Goal: Task Accomplishment & Management: Complete application form

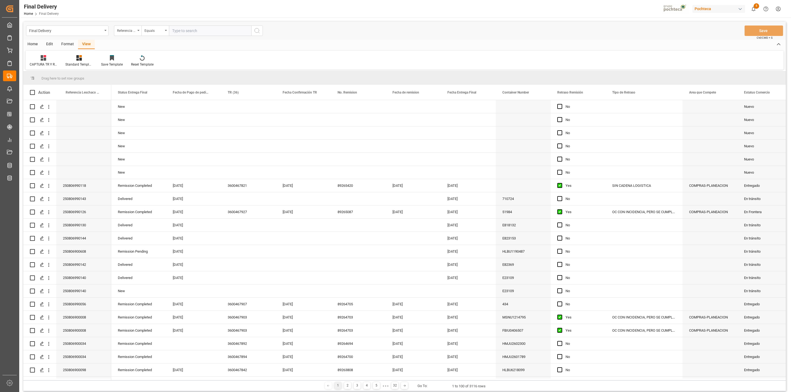
scroll to position [618, 0]
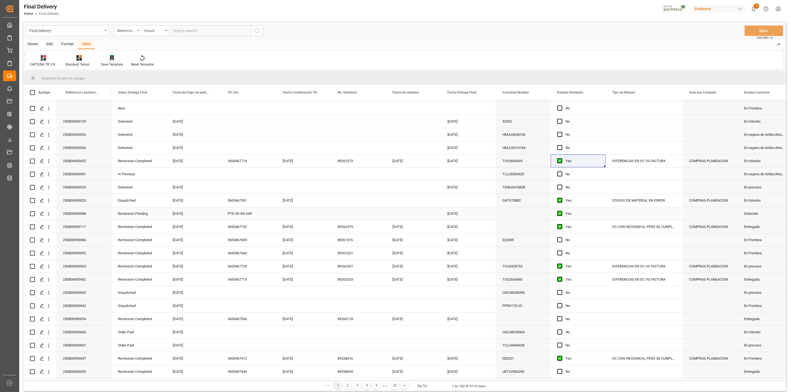
click at [241, 213] on div "PTE OK EN SAP" at bounding box center [248, 213] width 55 height 13
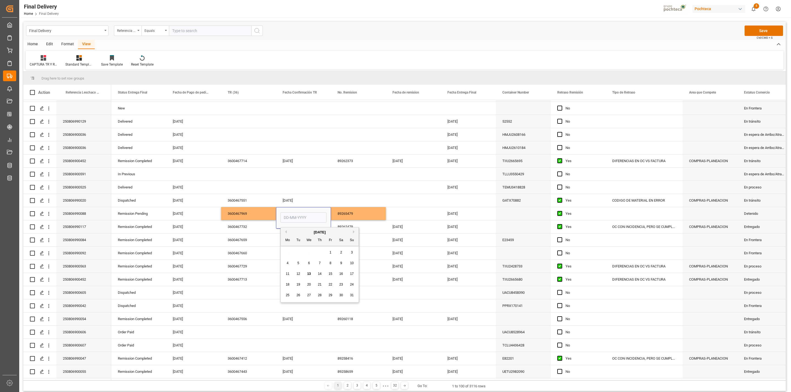
click at [310, 273] on span "13" at bounding box center [309, 274] width 4 height 4
type input "[DATE]"
click at [356, 214] on div "89265479" at bounding box center [358, 213] width 55 height 13
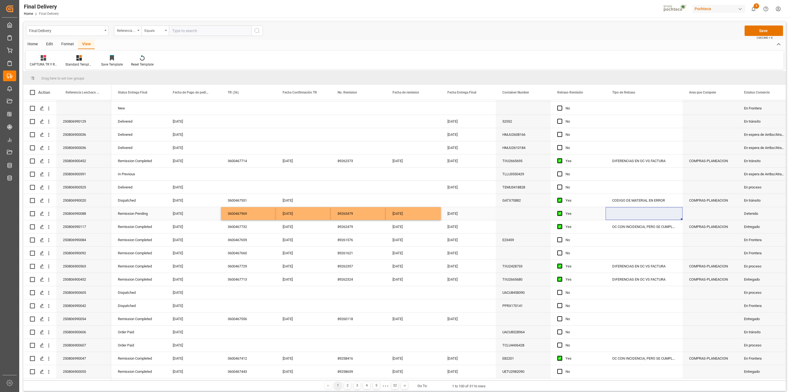
click at [626, 209] on div "Press SPACE to select this row." at bounding box center [643, 213] width 77 height 13
click at [627, 163] on div "DIFERENCIAS EN OC VS FACTURA" at bounding box center [643, 161] width 77 height 13
click at [643, 216] on div "Press SPACE to select this row." at bounding box center [643, 213] width 77 height 13
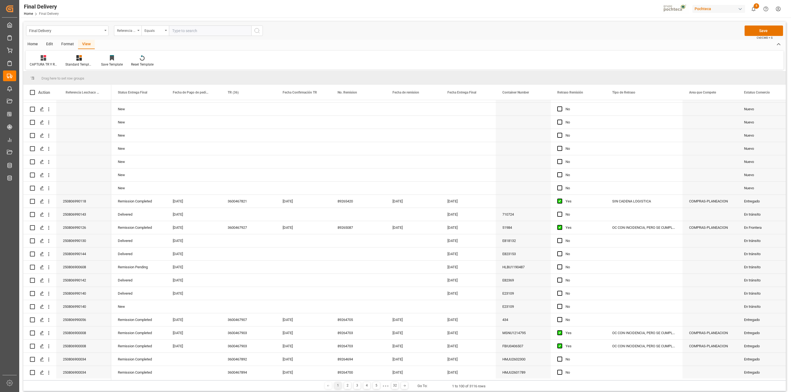
scroll to position [288, 0]
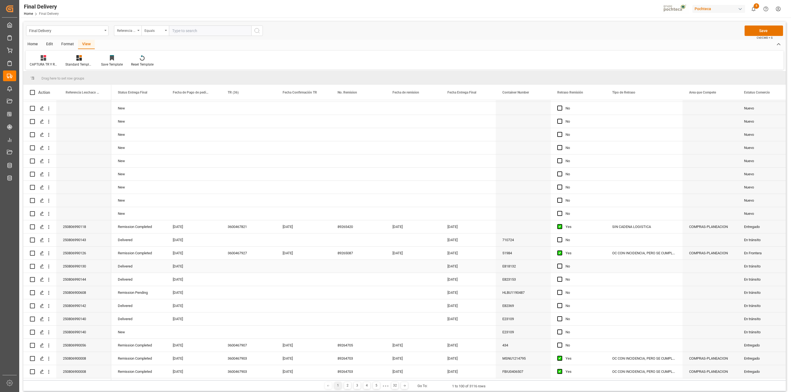
click at [236, 268] on div "Press SPACE to select this row." at bounding box center [248, 266] width 55 height 13
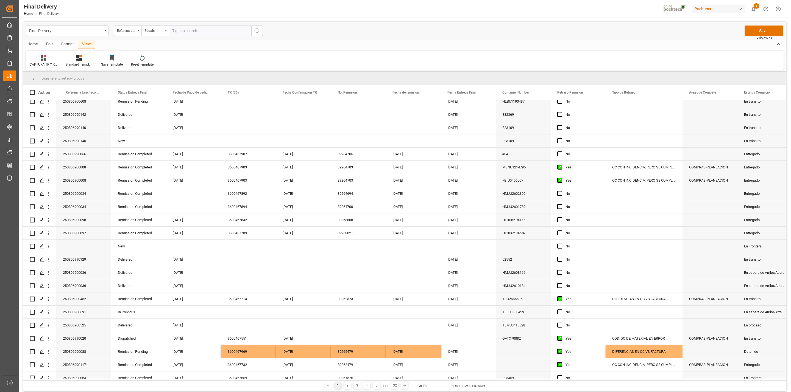
scroll to position [494, 0]
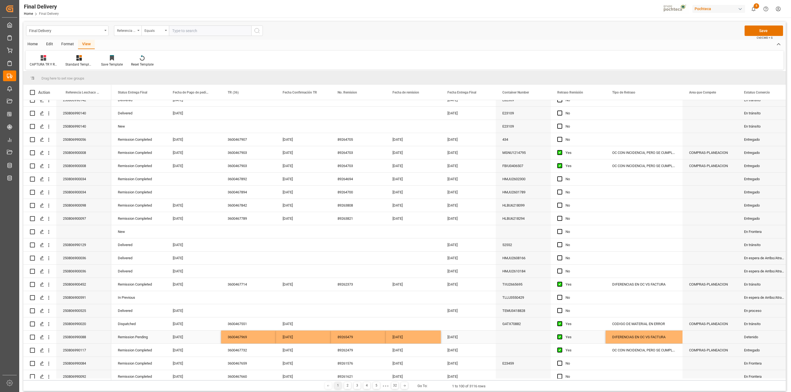
click at [315, 336] on div "[DATE]" at bounding box center [303, 337] width 55 height 13
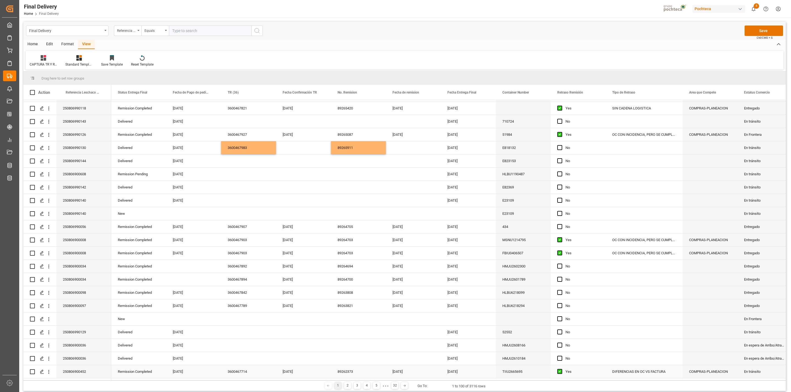
scroll to position [371, 0]
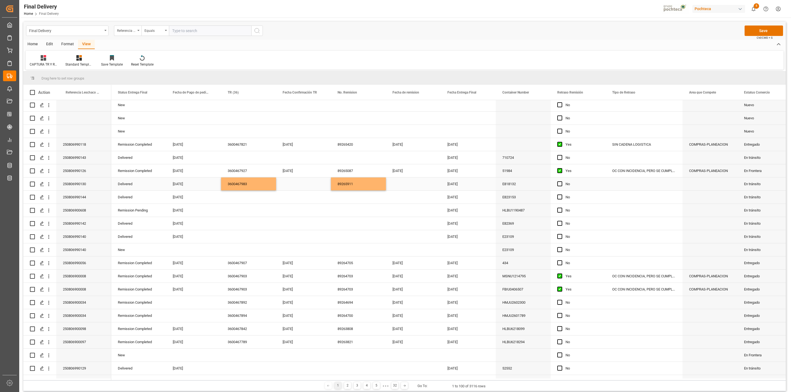
click at [297, 183] on div "Press SPACE to select this row." at bounding box center [303, 184] width 55 height 13
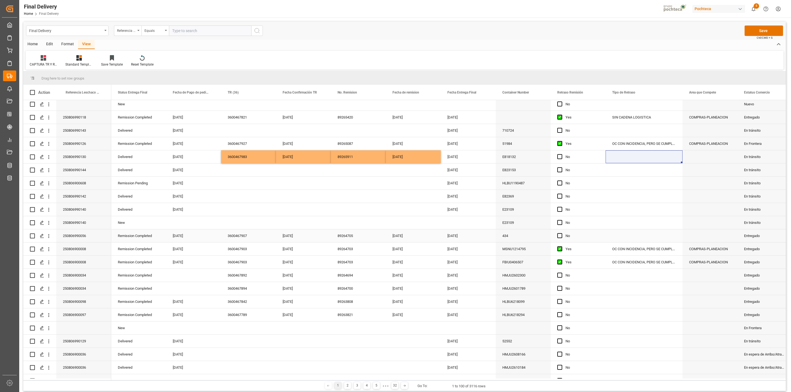
scroll to position [412, 0]
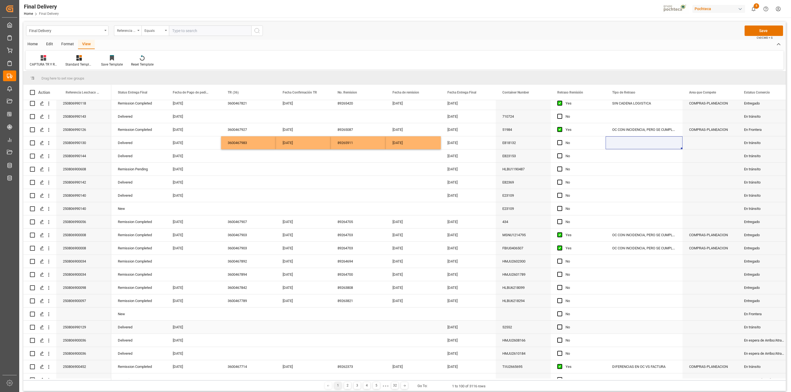
click at [234, 329] on div "Press SPACE to select this row." at bounding box center [248, 327] width 55 height 13
click at [303, 141] on div "[DATE]" at bounding box center [303, 142] width 55 height 13
click at [307, 327] on div "Press SPACE to select this row." at bounding box center [303, 327] width 55 height 13
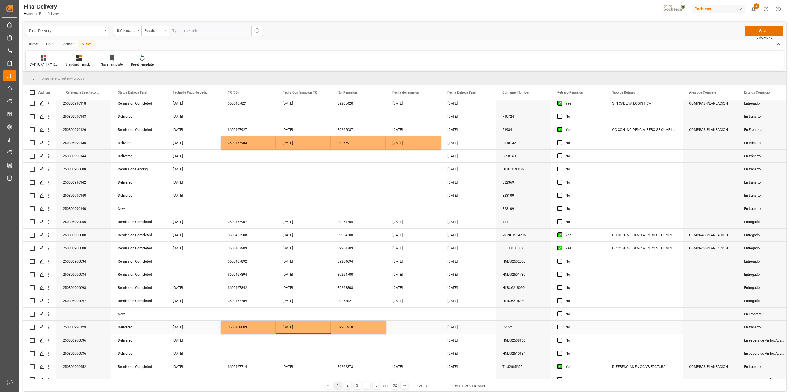
click at [410, 328] on div "Press SPACE to select this row." at bounding box center [413, 327] width 55 height 13
click at [247, 185] on div "Press SPACE to select this row." at bounding box center [248, 182] width 55 height 13
type input "PTE OK EN SAP"
click at [283, 185] on div "Press SPACE to select this row." at bounding box center [303, 182] width 55 height 13
click at [556, 184] on div "No" at bounding box center [578, 182] width 55 height 13
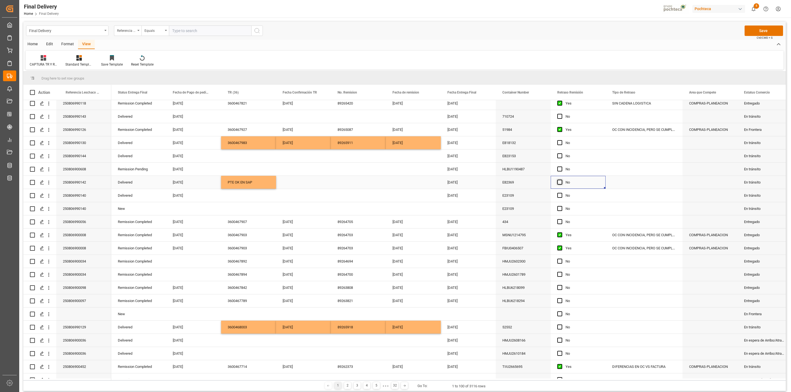
click at [558, 182] on span "Press SPACE to select this row." at bounding box center [559, 182] width 5 height 5
click at [561, 180] on input "Press SPACE to select this row." at bounding box center [561, 180] width 0 height 0
click at [559, 158] on span "Press SPACE to select this row." at bounding box center [559, 155] width 5 height 5
click at [561, 153] on input "Press SPACE to select this row." at bounding box center [561, 153] width 0 height 0
click at [258, 183] on div "PTE OK EN SAP" at bounding box center [248, 182] width 55 height 13
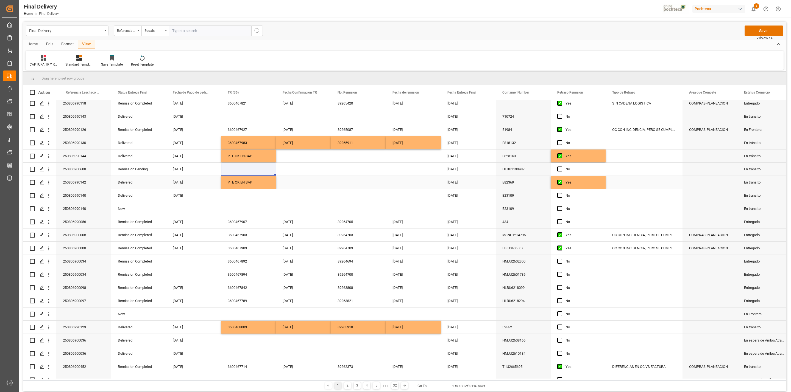
click at [245, 184] on div "PTE OK EN SAP" at bounding box center [248, 182] width 55 height 13
click at [560, 194] on span "Press SPACE to select this row." at bounding box center [559, 195] width 5 height 5
click at [561, 193] on input "Press SPACE to select this row." at bounding box center [561, 193] width 0 height 0
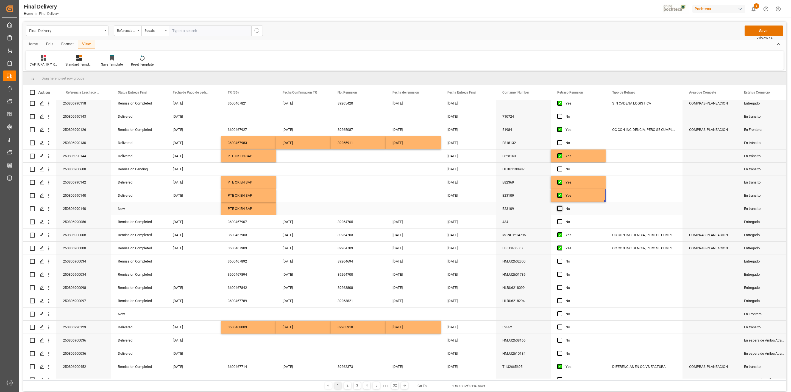
click at [560, 209] on span "Press SPACE to select this row." at bounding box center [559, 208] width 5 height 5
click at [561, 206] on input "Press SPACE to select this row." at bounding box center [561, 206] width 0 height 0
click at [251, 182] on div "PTE OK EN SAP" at bounding box center [248, 182] width 55 height 13
click at [236, 118] on div "Press SPACE to select this row." at bounding box center [248, 116] width 55 height 13
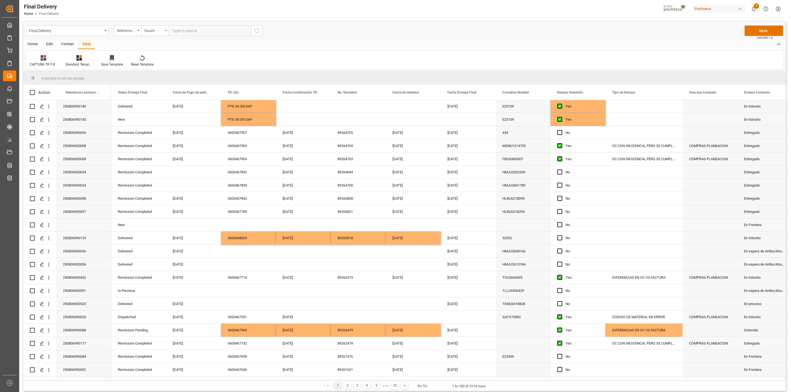
scroll to position [577, 0]
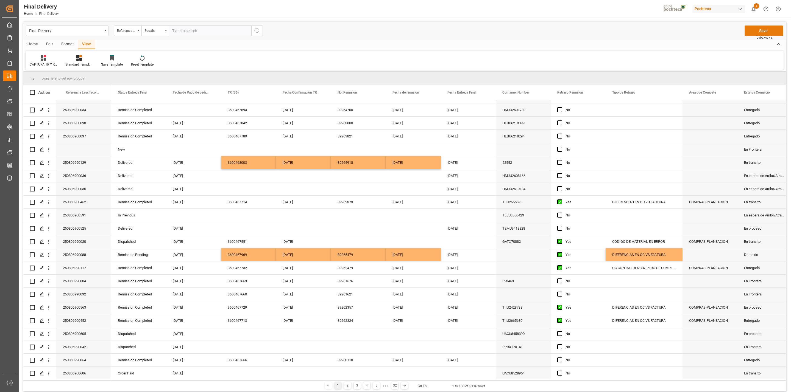
click at [758, 33] on button "Save" at bounding box center [763, 31] width 38 height 10
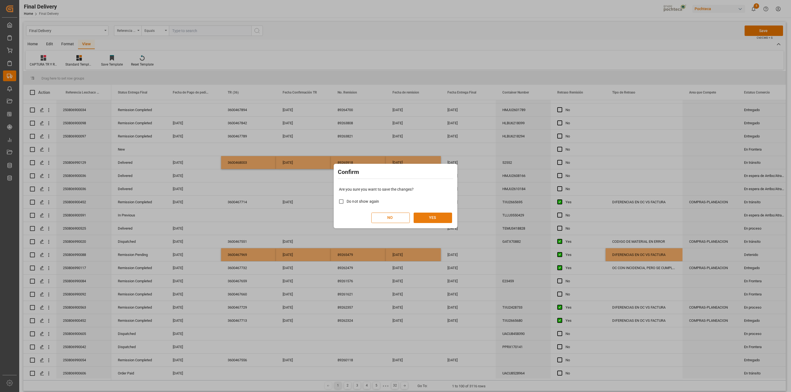
click at [428, 218] on button "YES" at bounding box center [433, 218] width 38 height 10
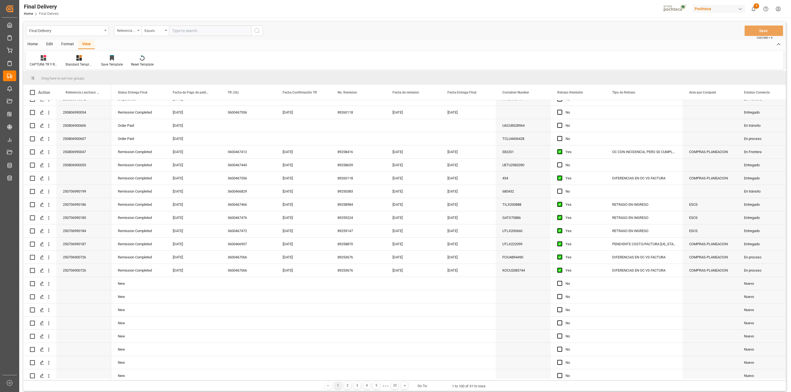
scroll to position [794, 0]
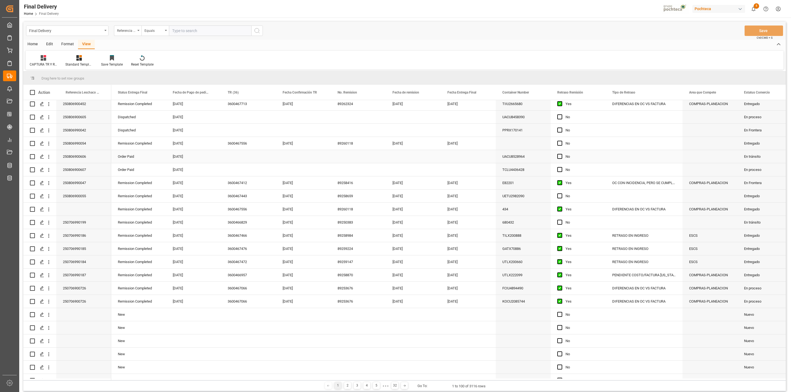
click at [85, 157] on div "250806900606" at bounding box center [83, 156] width 55 height 13
click at [241, 158] on div "Press SPACE to select this row." at bounding box center [248, 156] width 55 height 13
click at [241, 158] on input "Press SPACE to select this row." at bounding box center [248, 160] width 46 height 10
type input "ALMIDON QRO"
click at [295, 157] on div "Press SPACE to select this row." at bounding box center [303, 156] width 55 height 13
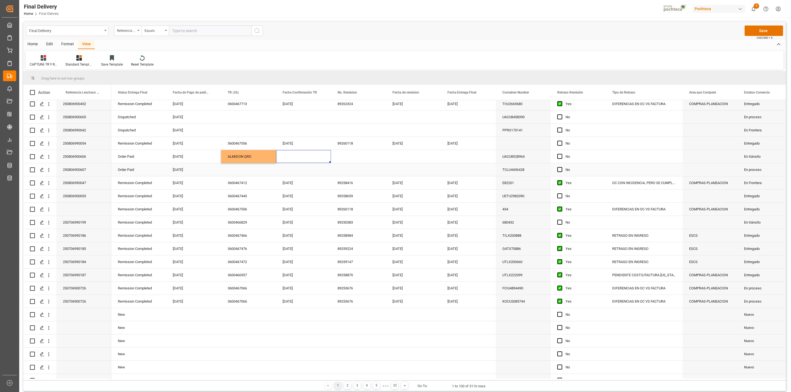
click at [71, 166] on div "250806900607" at bounding box center [83, 169] width 55 height 13
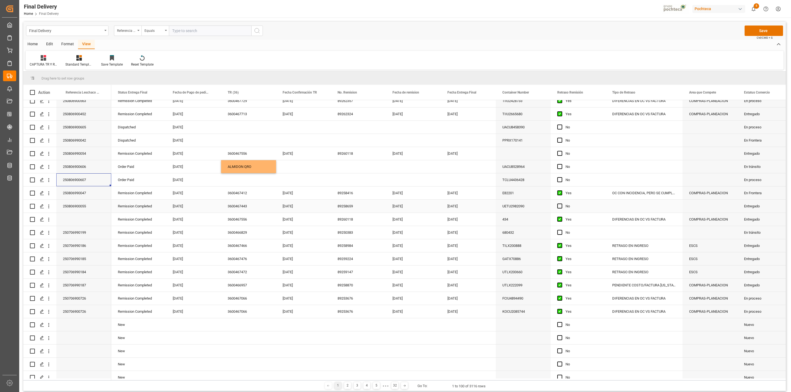
scroll to position [783, 0]
click at [762, 28] on button "Save" at bounding box center [763, 31] width 38 height 10
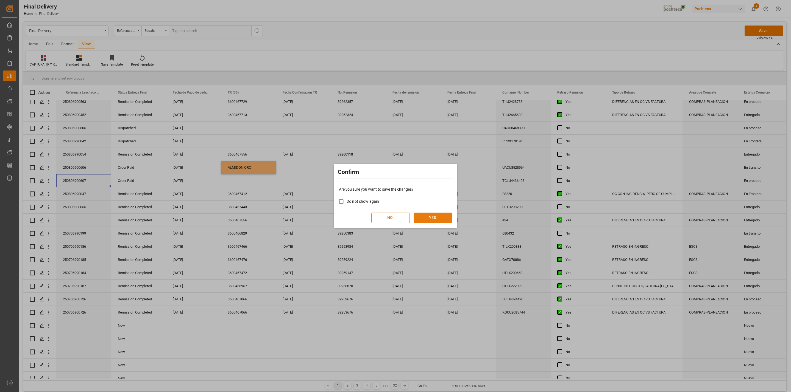
click at [430, 217] on button "YES" at bounding box center [433, 218] width 38 height 10
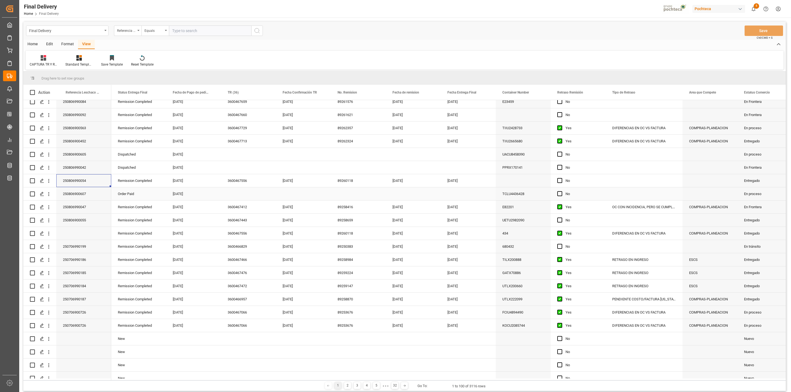
click at [247, 197] on div "Press SPACE to select this row." at bounding box center [248, 194] width 55 height 13
click at [247, 196] on input "Press SPACE to select this row." at bounding box center [248, 197] width 46 height 10
type input "ALMIDON"
click at [285, 198] on div "Press SPACE to select this row." at bounding box center [303, 194] width 55 height 13
click at [77, 172] on div "250806990042" at bounding box center [83, 167] width 55 height 13
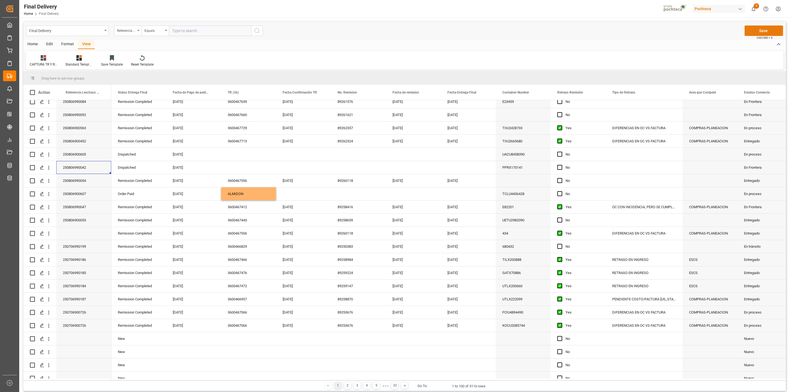
click at [749, 34] on button "Save" at bounding box center [763, 31] width 38 height 10
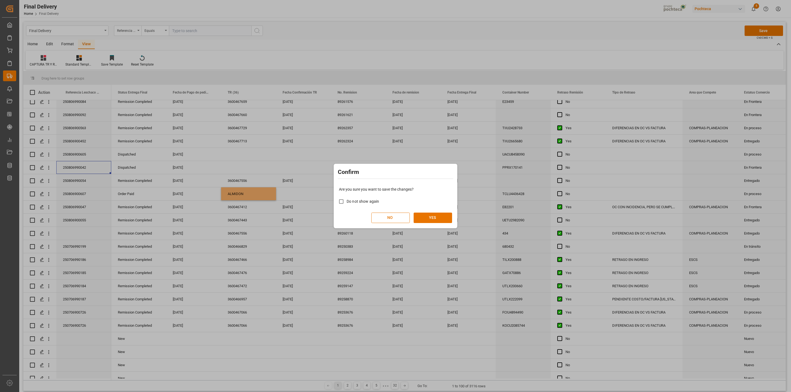
click at [446, 211] on div "Are you sure you want to save the changes? Do not show again NO YES" at bounding box center [395, 205] width 121 height 44
click at [442, 219] on button "YES" at bounding box center [433, 218] width 38 height 10
